Goal: Task Accomplishment & Management: Manage account settings

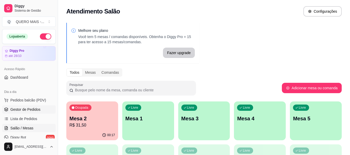
click at [25, 109] on span "Gestor de Pedidos" at bounding box center [25, 109] width 30 height 5
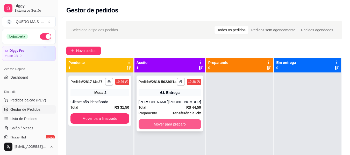
click at [155, 128] on button "Mover para preparo" at bounding box center [170, 124] width 63 height 10
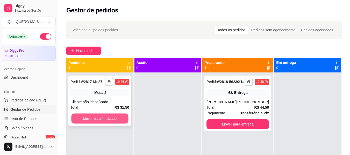
click at [98, 122] on button "Mover para finalizado" at bounding box center [99, 119] width 57 height 10
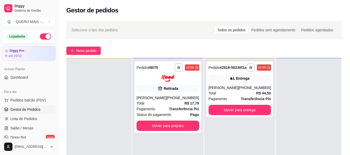
scroll to position [15, 0]
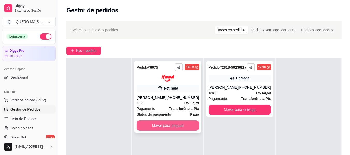
click at [169, 127] on button "Mover para preparo" at bounding box center [168, 126] width 63 height 10
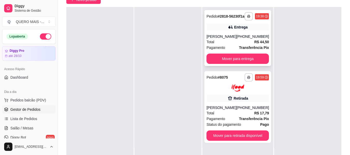
scroll to position [79, 0]
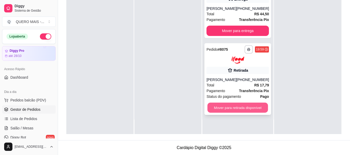
click at [221, 112] on button "Mover para retirada disponível" at bounding box center [238, 108] width 61 height 10
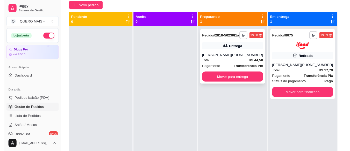
scroll to position [0, 0]
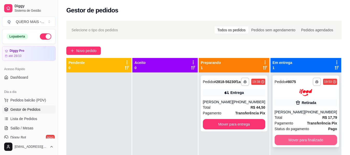
click at [284, 141] on button "Mover para finalizado" at bounding box center [306, 140] width 63 height 10
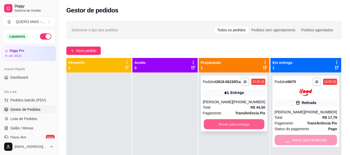
click at [260, 130] on button "Mover para entrega" at bounding box center [234, 125] width 61 height 10
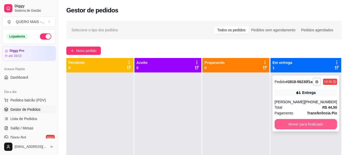
click at [287, 130] on button "Mover para finalizado" at bounding box center [306, 124] width 63 height 10
